Goal: Information Seeking & Learning: Learn about a topic

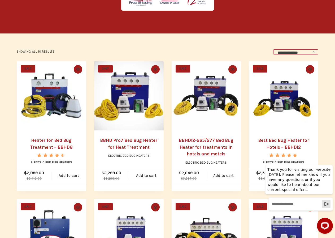
scroll to position [134, 0]
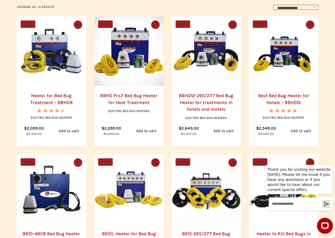
click at [0, 0] on link "Ride Share" at bounding box center [0, 0] width 0 height 0
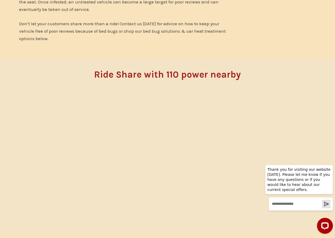
click at [0, 0] on link "Residential" at bounding box center [0, 0] width 0 height 0
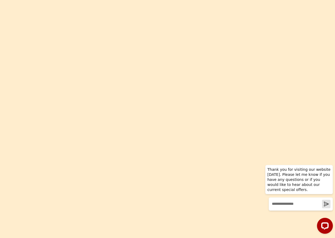
scroll to position [371, 0]
click at [0, 0] on link "BK17 Bed Bug Heater for Heat Treatment" at bounding box center [0, 0] width 0 height 0
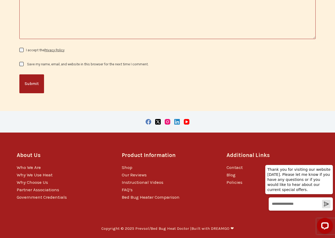
scroll to position [1203, 0]
click at [0, 0] on link "Training" at bounding box center [0, 0] width 0 height 0
